Goal: Information Seeking & Learning: Learn about a topic

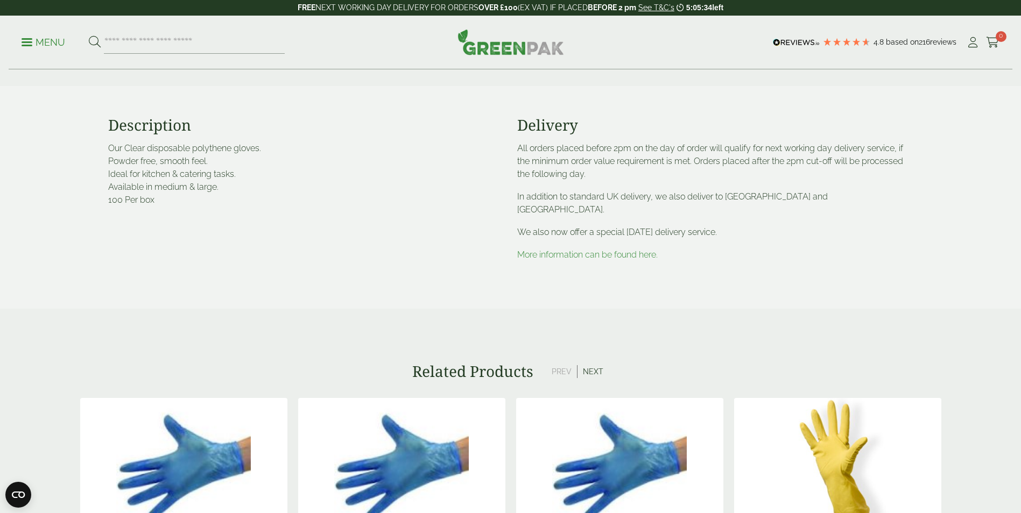
scroll to position [1111, 0]
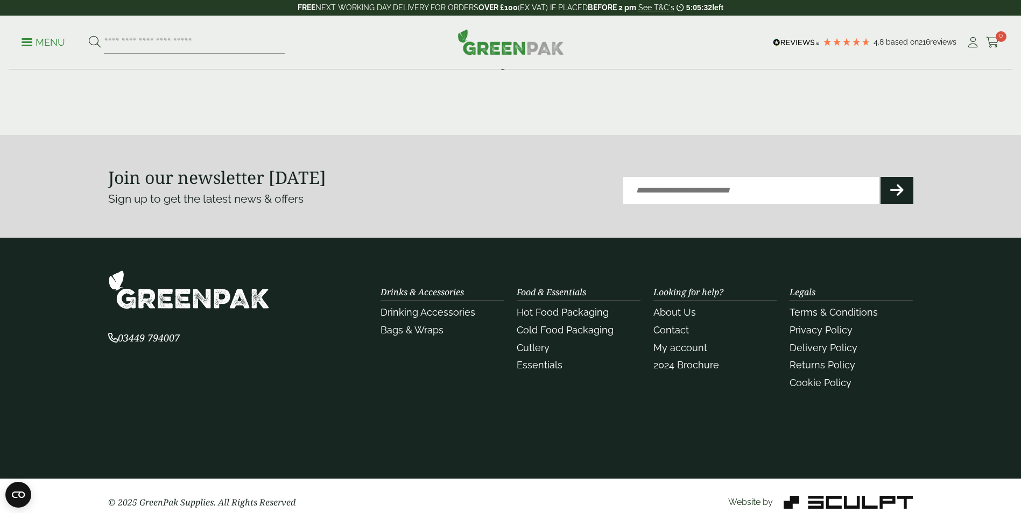
click at [167, 331] on span "03449 794007" at bounding box center [144, 337] width 72 height 13
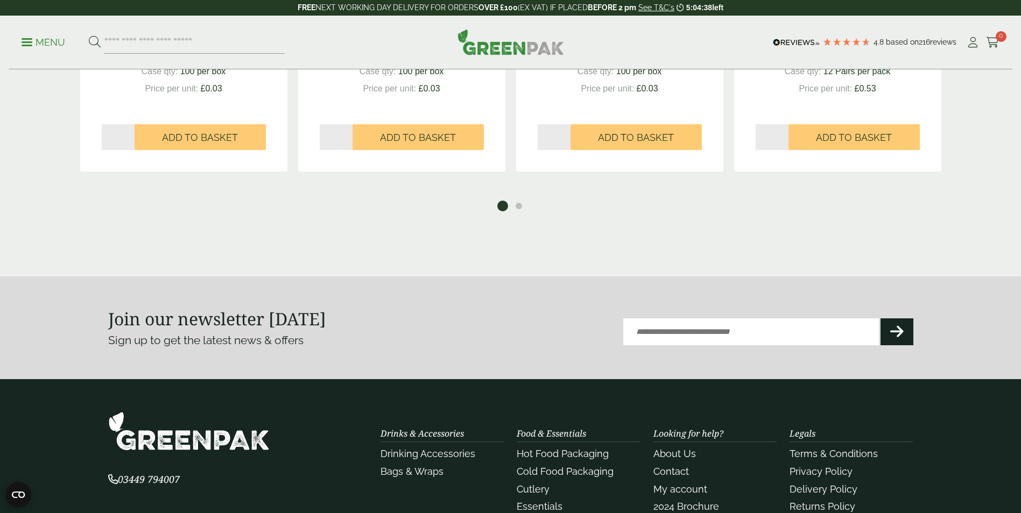
scroll to position [0, 0]
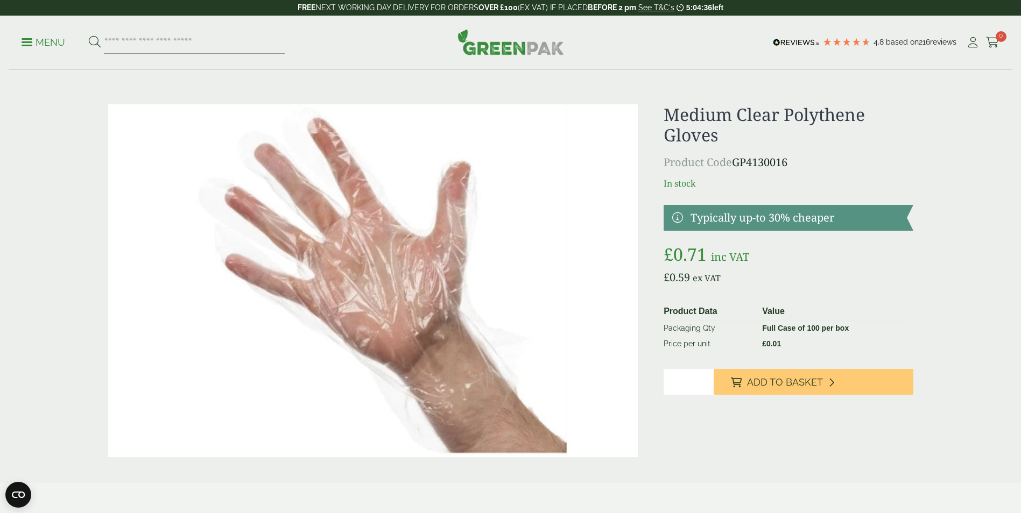
drag, startPoint x: 791, startPoint y: 162, endPoint x: 734, endPoint y: 166, distance: 56.6
click at [734, 166] on p "Product Code GP4130016" at bounding box center [787, 162] width 249 height 16
copy p "GP4130016"
drag, startPoint x: 717, startPoint y: 136, endPoint x: 739, endPoint y: 115, distance: 30.4
click at [739, 115] on h1 "Medium Clear Polythene Gloves" at bounding box center [787, 124] width 249 height 41
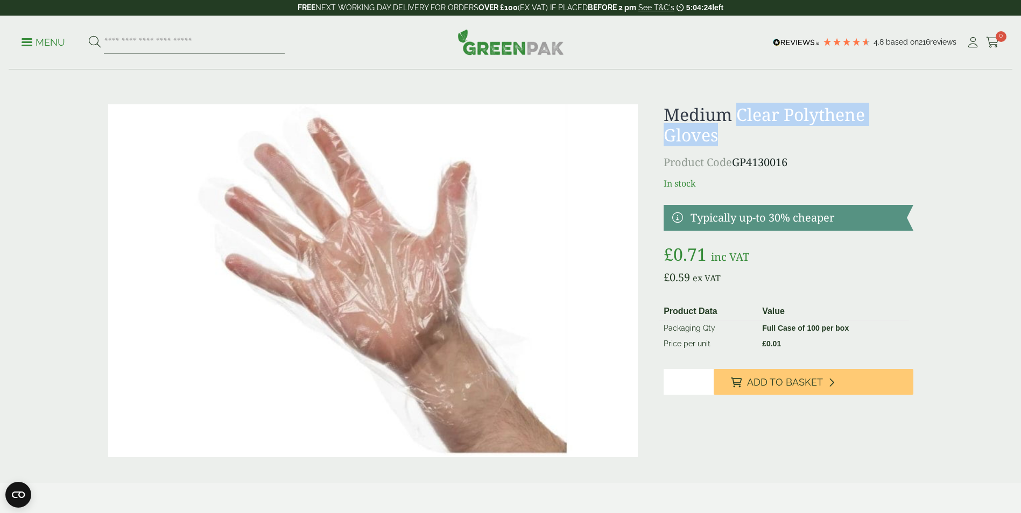
copy h1 "Clear Polythene Gloves"
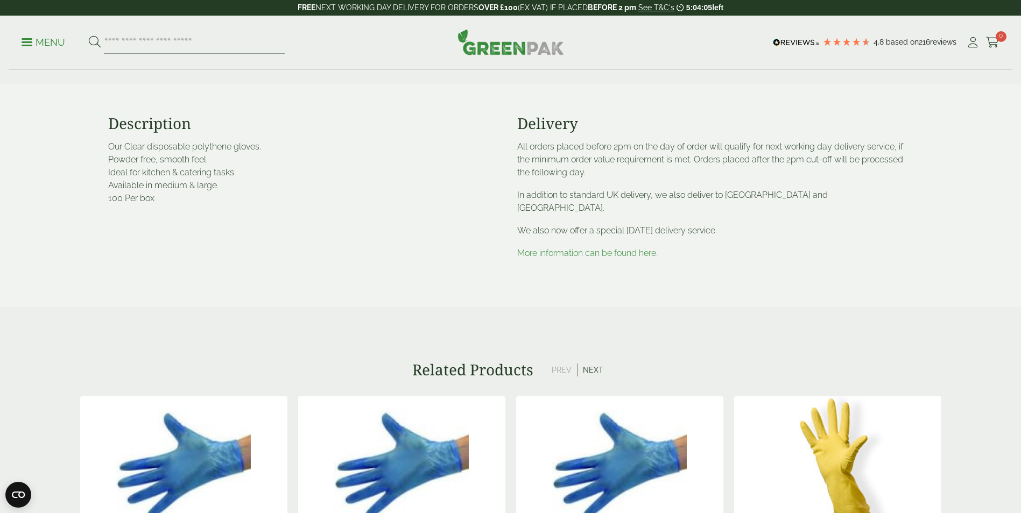
scroll to position [397, 0]
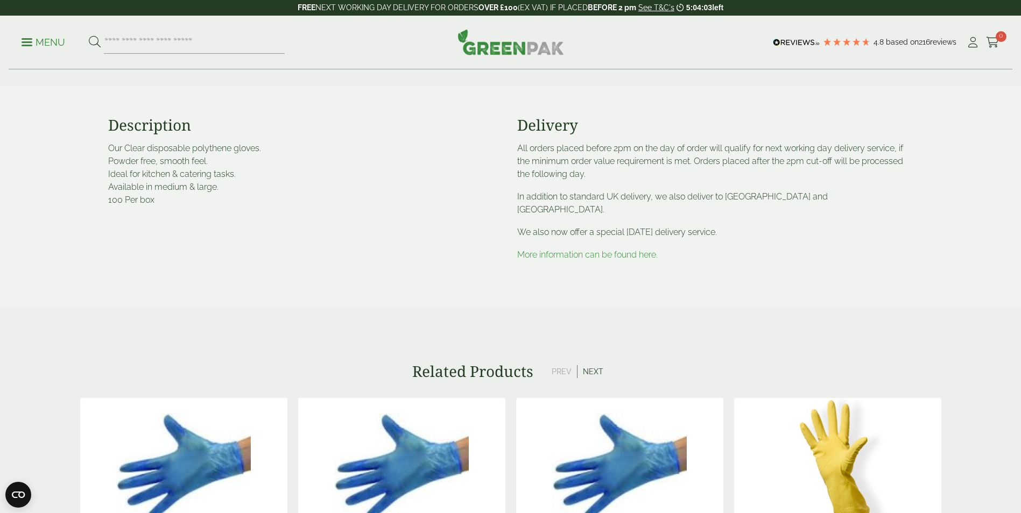
drag, startPoint x: 108, startPoint y: 145, endPoint x: 178, endPoint y: 203, distance: 90.9
click at [178, 203] on p "Our Clear disposable polythene gloves. Powder free, smooth feel. Ideal for kitc…" at bounding box center [306, 174] width 396 height 65
copy p "Our Clear disposable polythene gloves. Powder free, smooth feel. Ideal for kitc…"
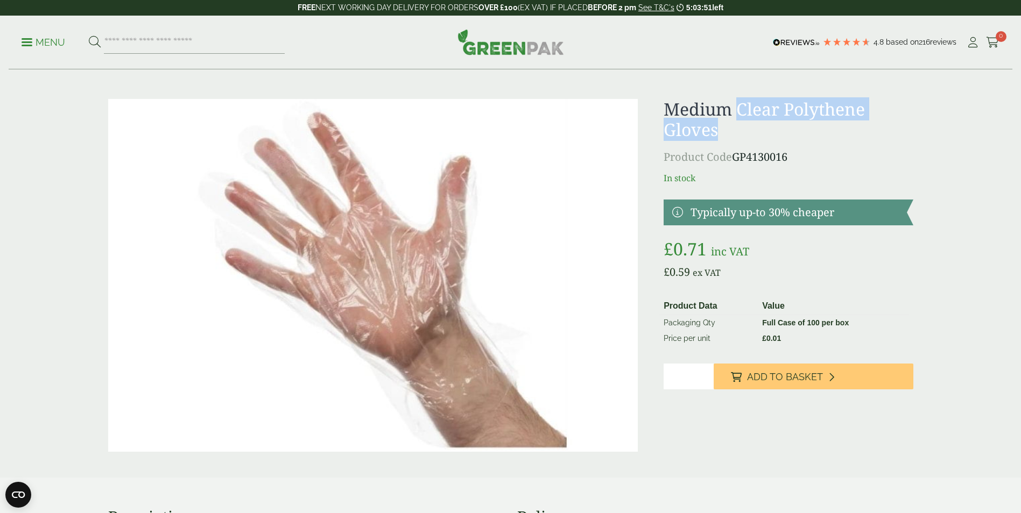
scroll to position [0, 0]
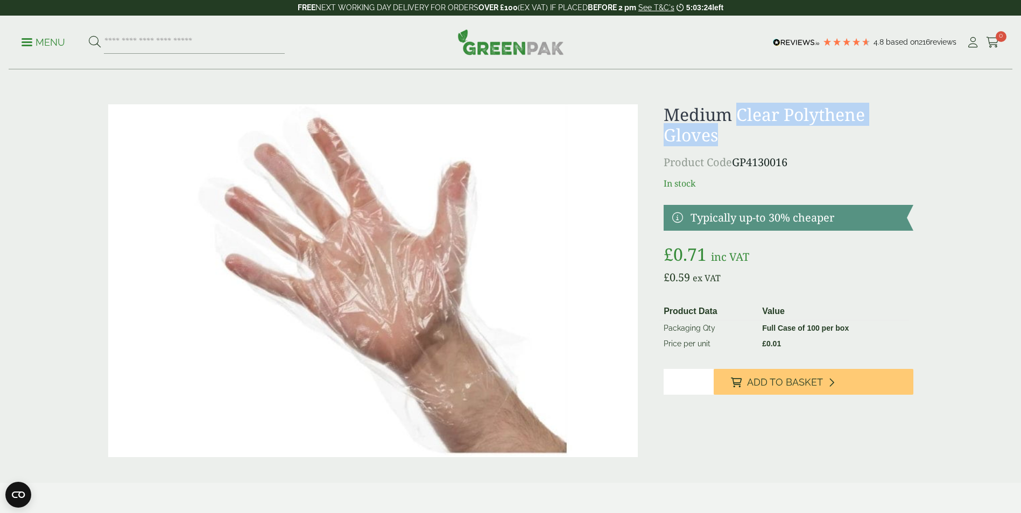
click at [322, 141] on img at bounding box center [373, 280] width 530 height 353
